Goal: Information Seeking & Learning: Learn about a topic

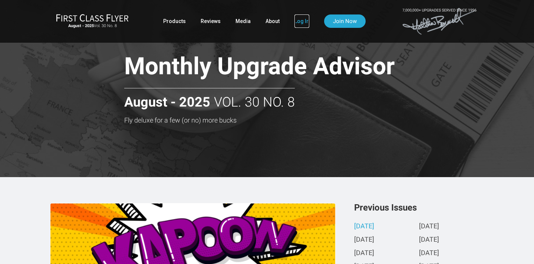
click at [302, 19] on link "Log In" at bounding box center [302, 20] width 15 height 13
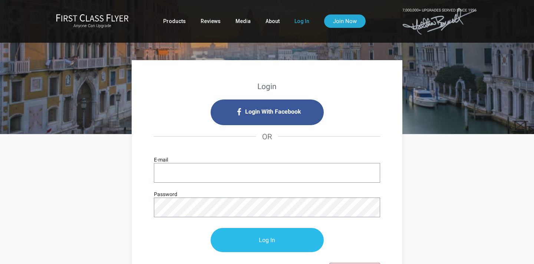
type input "[EMAIL_ADDRESS][DOMAIN_NAME]"
click at [279, 240] on input "Log In" at bounding box center [267, 240] width 113 height 24
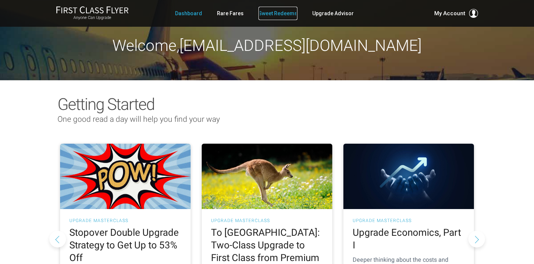
click at [278, 11] on link "Sweet Redeems" at bounding box center [278, 13] width 39 height 13
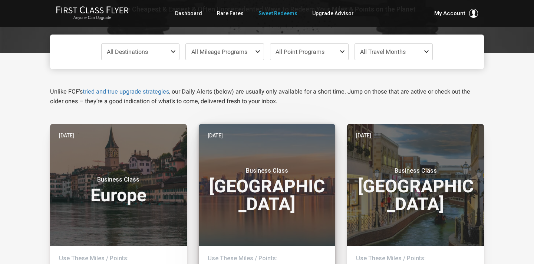
scroll to position [62, 0]
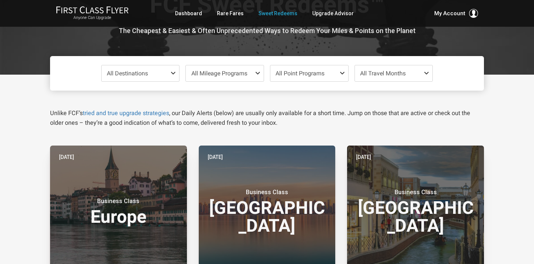
scroll to position [46, 0]
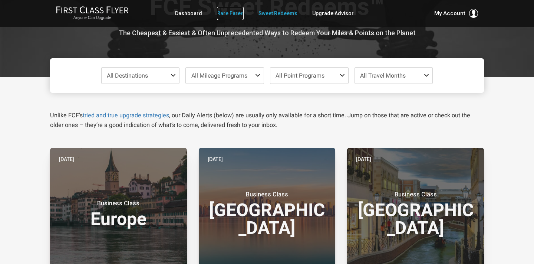
click at [230, 13] on link "Rare Fares" at bounding box center [230, 13] width 27 height 13
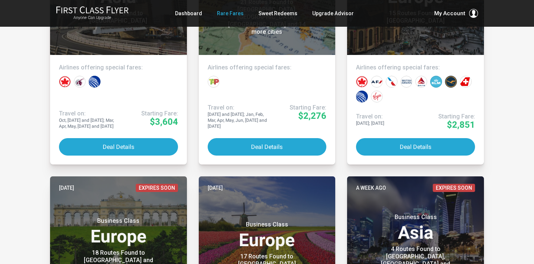
scroll to position [261, 0]
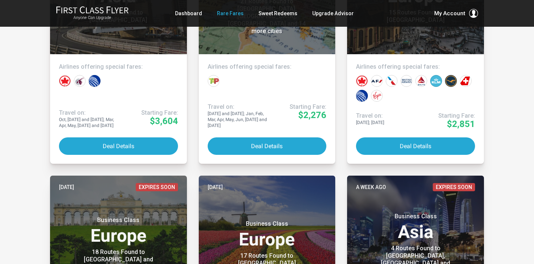
click at [196, 106] on article "Yesterday Business Class Europe 21 Routes Found to Berlin, Frankfurt, Munich an…" at bounding box center [267, 47] width 149 height 231
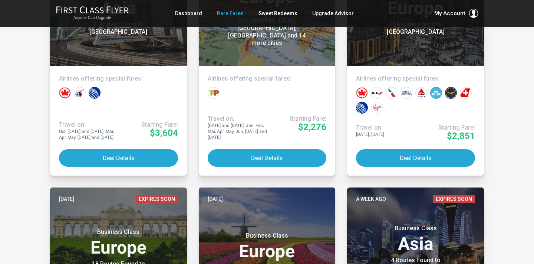
scroll to position [263, 0]
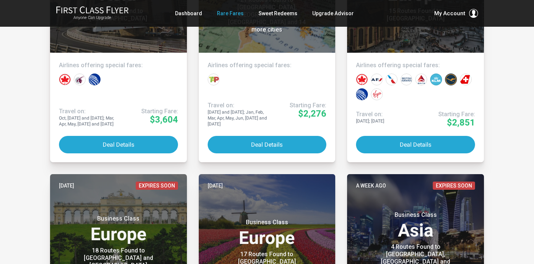
click at [340, 127] on article "Yesterday Business Class Europe 21 Routes Found to Berlin, Frankfurt, Munich an…" at bounding box center [267, 46] width 149 height 231
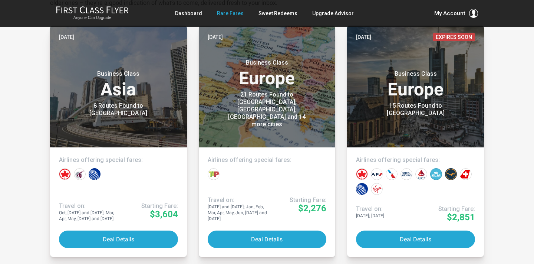
scroll to position [0, 0]
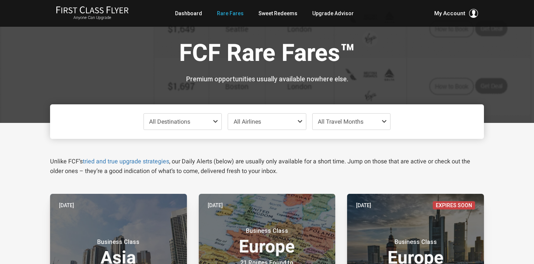
click at [344, 128] on span "All Travel Months" at bounding box center [352, 122] width 78 height 16
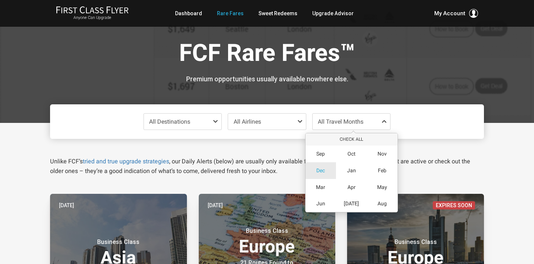
click at [317, 171] on span "Dec" at bounding box center [320, 170] width 9 height 6
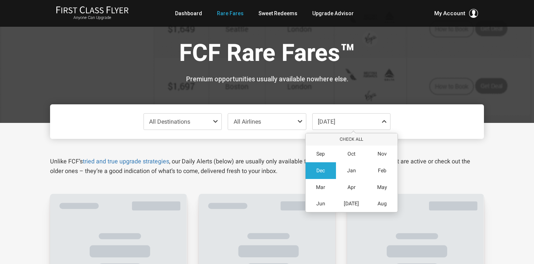
click at [225, 155] on div "Unlike FCF’s tried and true upgrade strategies , our Daily Alerts (below) are u…" at bounding box center [267, 157] width 445 height 37
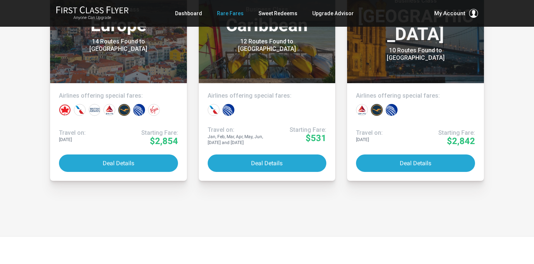
scroll to position [1934, 0]
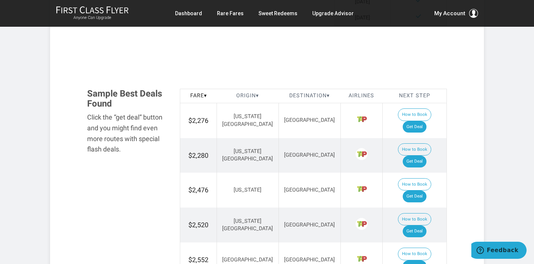
scroll to position [435, 0]
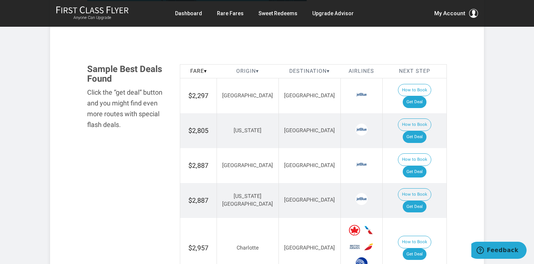
scroll to position [410, 0]
click at [416, 96] on link "Get Deal" at bounding box center [415, 102] width 24 height 12
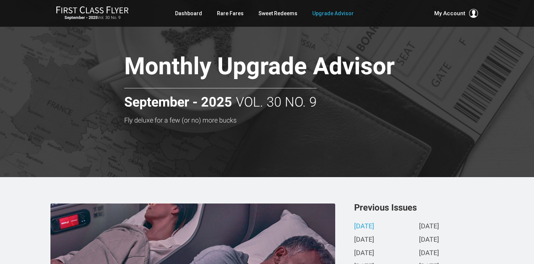
click at [225, 119] on h3 "Fly deluxe for a few (or no) more bucks" at bounding box center [285, 119] width 323 height 7
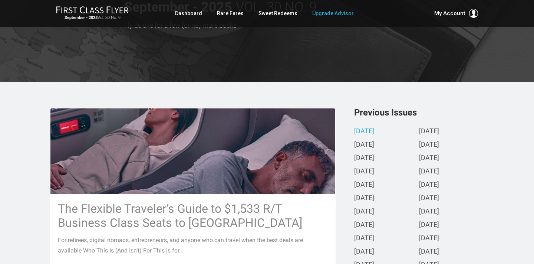
scroll to position [140, 0]
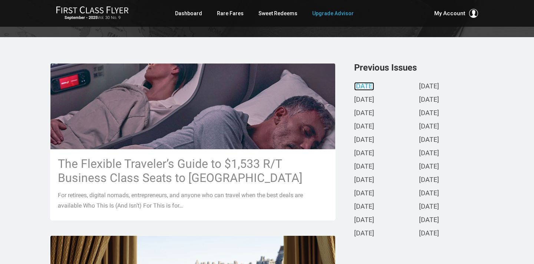
click at [374, 86] on link "[DATE]" at bounding box center [364, 87] width 20 height 8
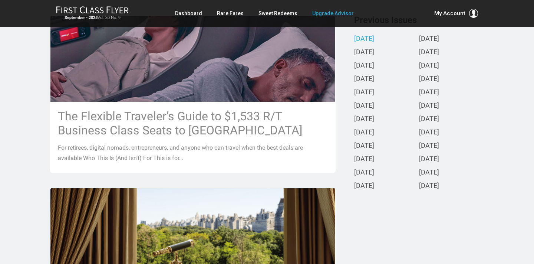
scroll to position [227, 0]
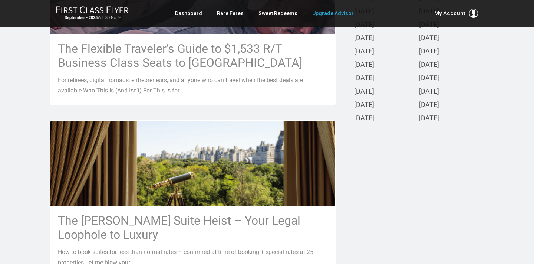
scroll to position [255, 0]
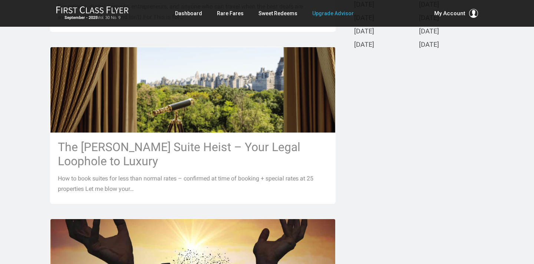
scroll to position [329, 0]
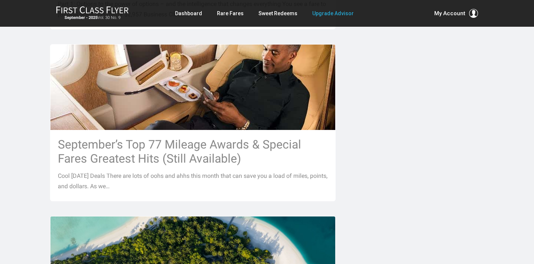
scroll to position [676, 0]
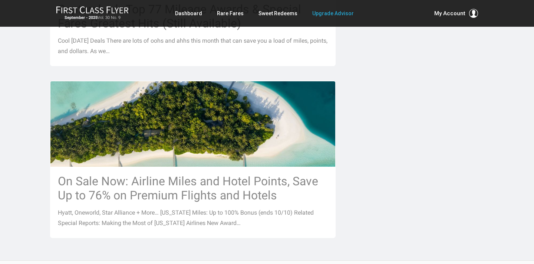
scroll to position [810, 0]
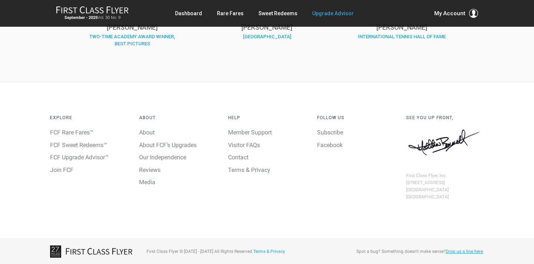
scroll to position [1181, 0]
click at [108, 188] on div "Explore FCF Rare Fares™ FCF Sweet Redeems™ FCF Upgrade Advisor™ Join FCF" at bounding box center [89, 150] width 89 height 78
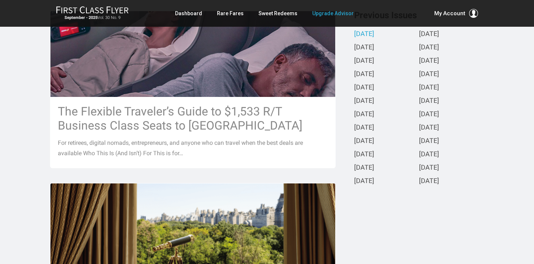
scroll to position [192, 0]
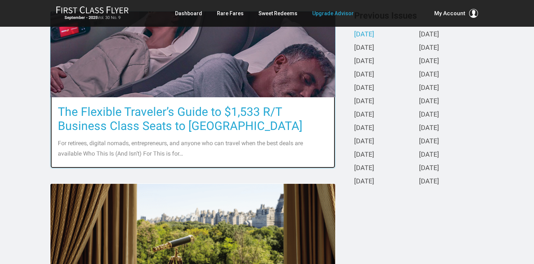
click at [189, 113] on h3 "The Flexible Traveler’s Guide to $1,533 R/T Business Class Seats to Europe" at bounding box center [193, 119] width 270 height 28
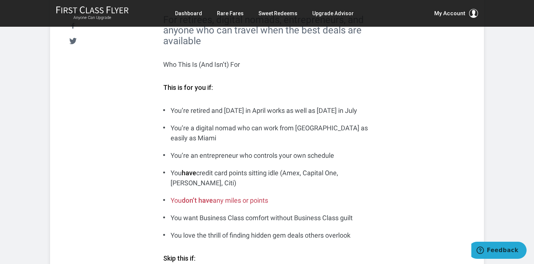
click at [189, 144] on ul "You’re retired and [DATE] in April works as well as [DATE] in July You’re a dig…" at bounding box center [267, 172] width 208 height 135
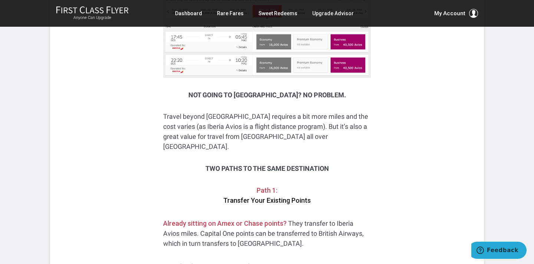
scroll to position [1461, 0]
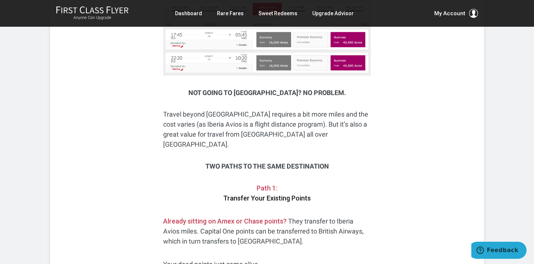
click at [189, 183] on p "Path 1: Transfer Your Existing Points" at bounding box center [267, 193] width 208 height 20
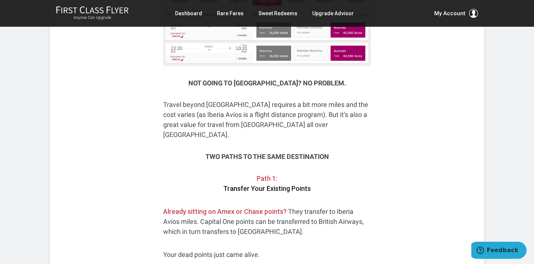
scroll to position [1471, 0]
click at [189, 144] on div "For retirees, digital nomads, entrepreneurs, and anyone who can travel when the…" at bounding box center [267, 173] width 208 height 2905
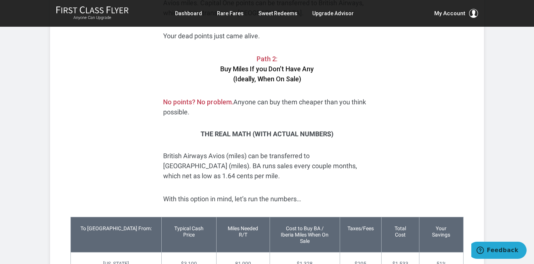
scroll to position [1691, 0]
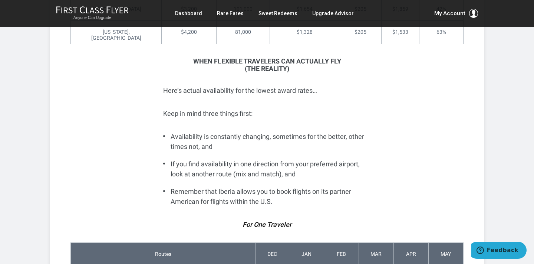
scroll to position [2035, 0]
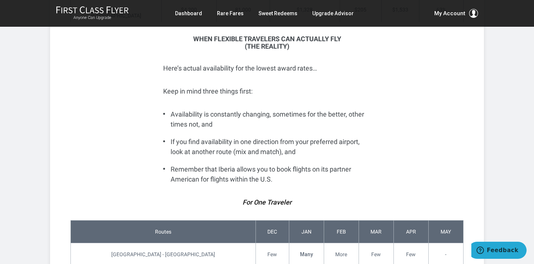
click at [195, 197] on p "For One Traveler" at bounding box center [267, 202] width 208 height 10
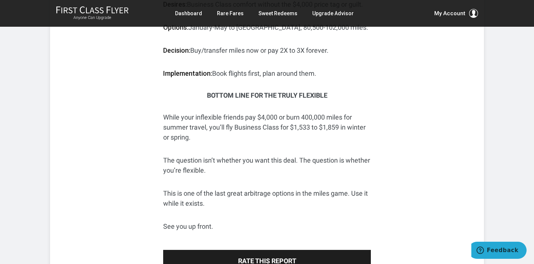
scroll to position [2870, 0]
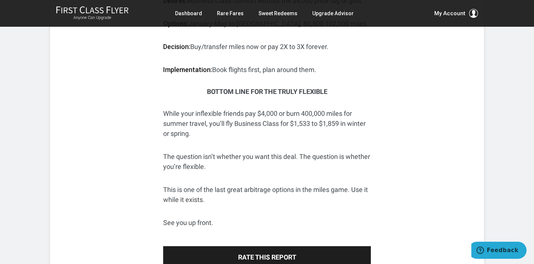
click at [197, 184] on p "This is one of the last great arbitrage options in the miles game. Use it while…" at bounding box center [267, 194] width 208 height 20
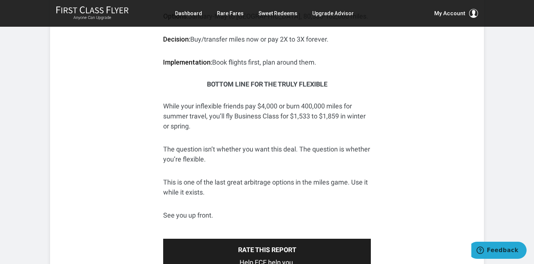
scroll to position [2881, 0]
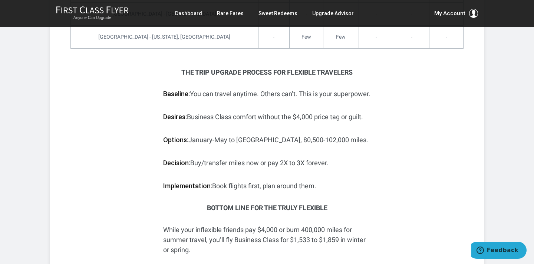
scroll to position [2752, 0]
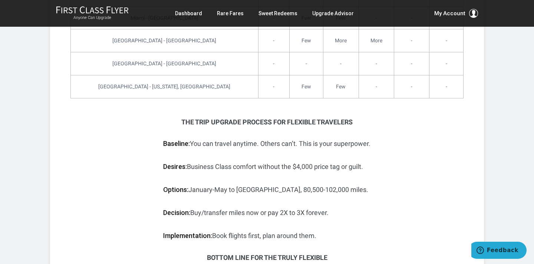
scroll to position [2706, 0]
